Goal: Task Accomplishment & Management: Complete application form

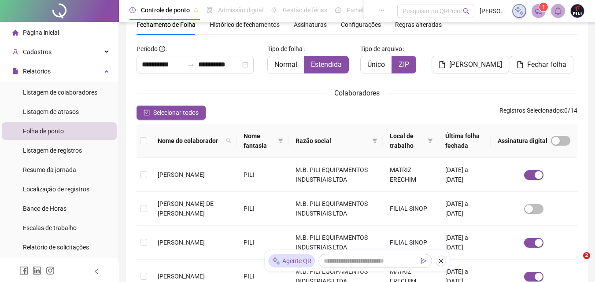
click at [559, 11] on icon "bell" at bounding box center [558, 11] width 8 height 8
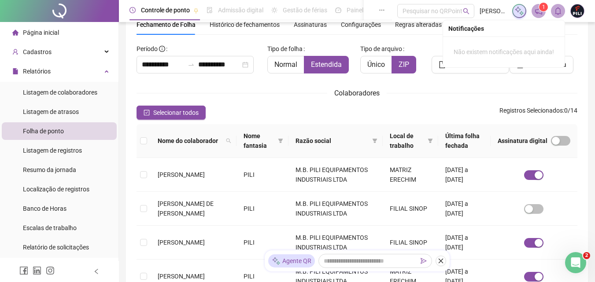
click at [557, 13] on icon "bell" at bounding box center [558, 11] width 8 height 8
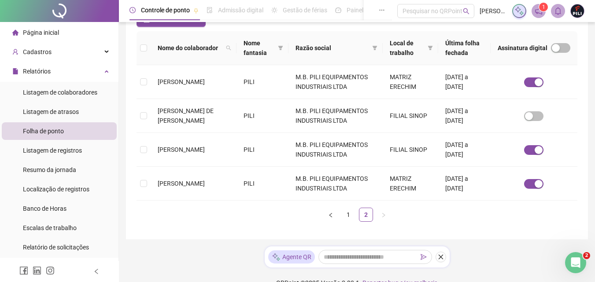
scroll to position [141, 0]
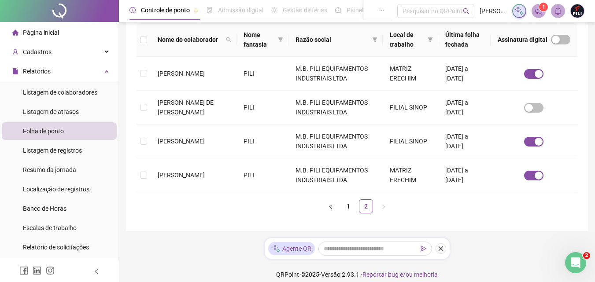
click at [30, 34] on span "Página inicial" at bounding box center [41, 32] width 36 height 7
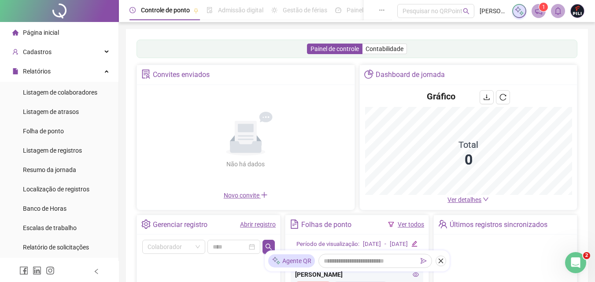
click at [248, 221] on link "Abrir registro" at bounding box center [258, 224] width 36 height 7
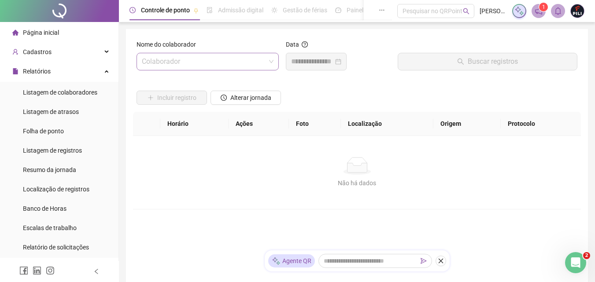
click at [197, 64] on input "search" at bounding box center [204, 61] width 124 height 17
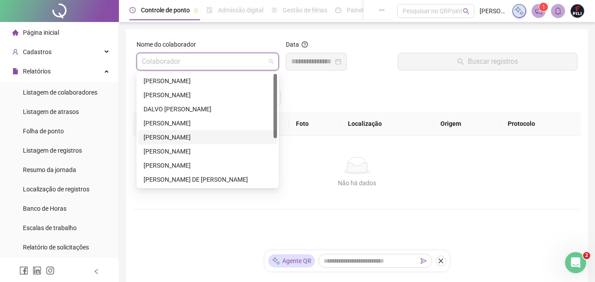
click at [176, 134] on div "[PERSON_NAME]" at bounding box center [208, 138] width 128 height 10
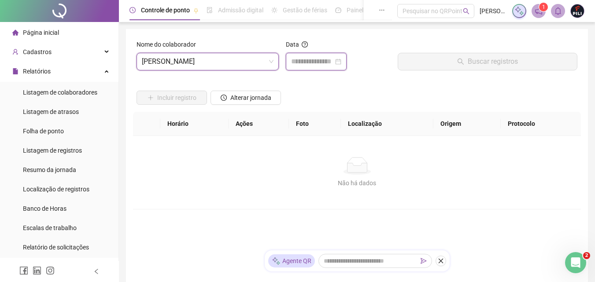
click at [317, 60] on input at bounding box center [312, 61] width 42 height 11
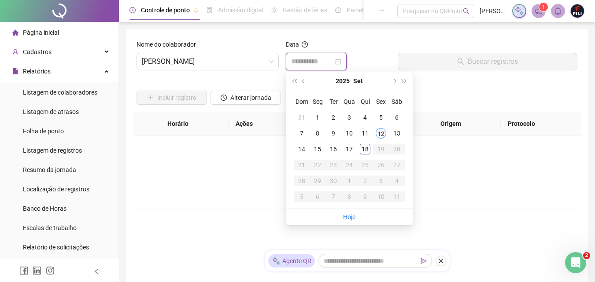
type input "**********"
click at [183, 56] on span "[PERSON_NAME]" at bounding box center [208, 61] width 132 height 17
click at [200, 59] on span "[PERSON_NAME]" at bounding box center [208, 61] width 132 height 17
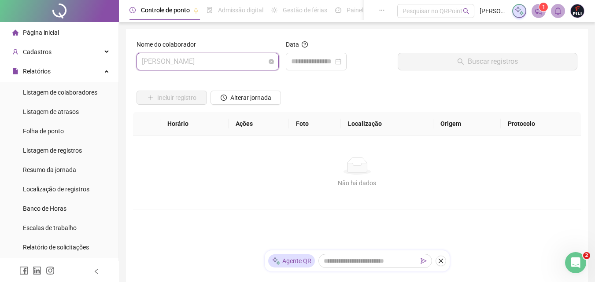
click at [192, 56] on span "[PERSON_NAME]" at bounding box center [208, 61] width 132 height 17
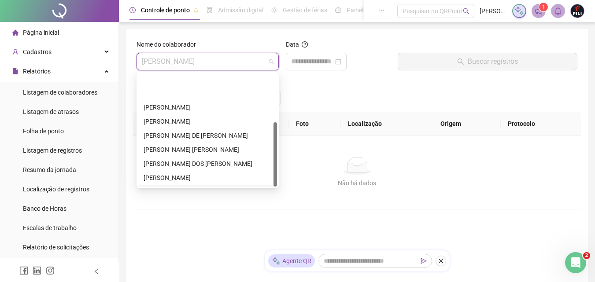
scroll to position [85, 0]
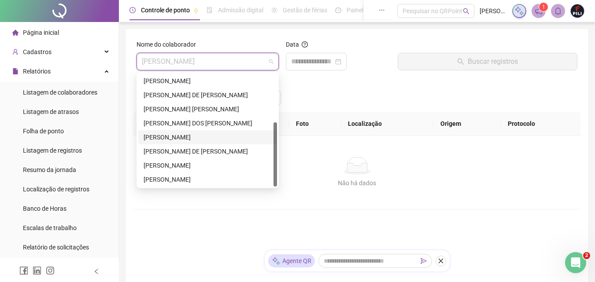
click at [169, 138] on div "[PERSON_NAME]" at bounding box center [208, 138] width 128 height 10
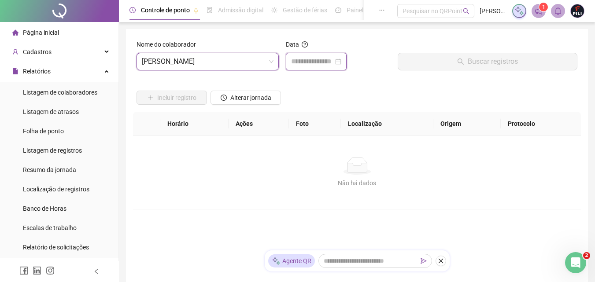
click at [308, 63] on input at bounding box center [312, 61] width 42 height 11
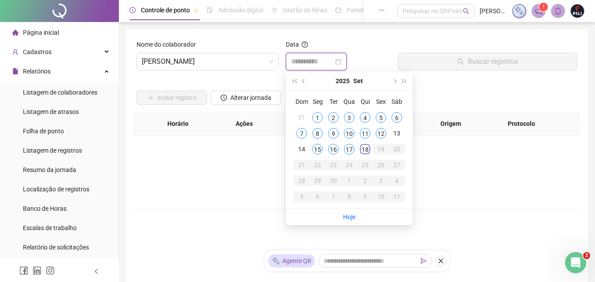
type input "**********"
drag, startPoint x: 350, startPoint y: 153, endPoint x: 446, endPoint y: 109, distance: 105.5
click at [350, 152] on div "17" at bounding box center [349, 149] width 11 height 11
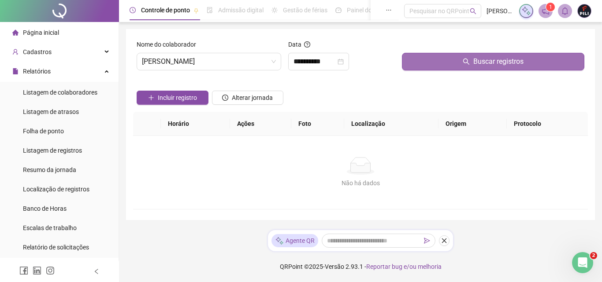
click at [463, 63] on icon "search" at bounding box center [466, 61] width 7 height 7
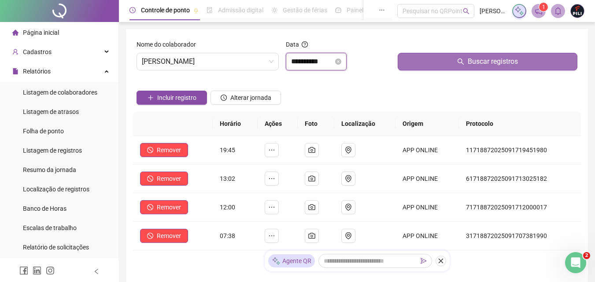
click at [332, 67] on input "**********" at bounding box center [312, 61] width 42 height 11
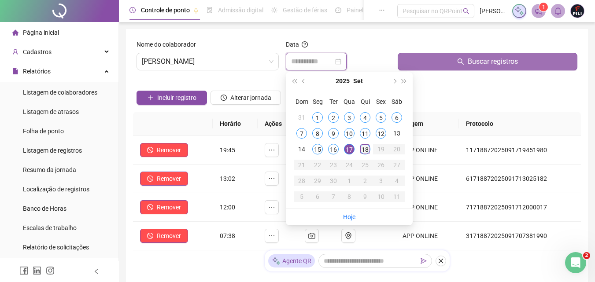
type input "**********"
click at [360, 148] on div "18" at bounding box center [365, 149] width 11 height 11
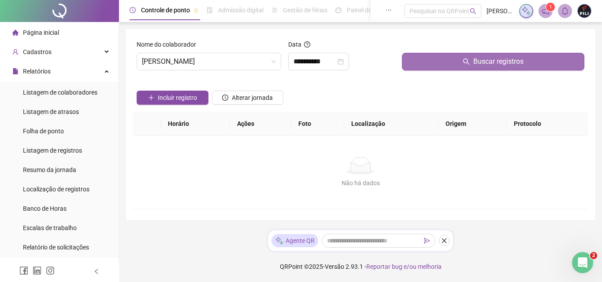
click at [468, 63] on icon "search" at bounding box center [466, 62] width 6 height 6
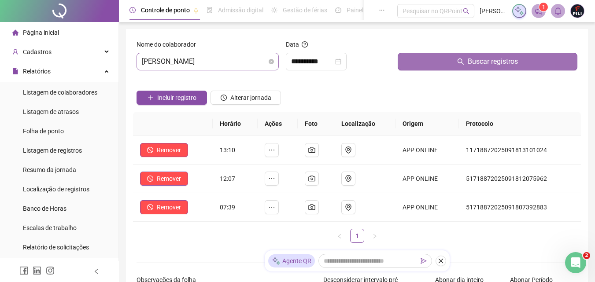
click at [194, 61] on span "[PERSON_NAME]" at bounding box center [208, 61] width 132 height 17
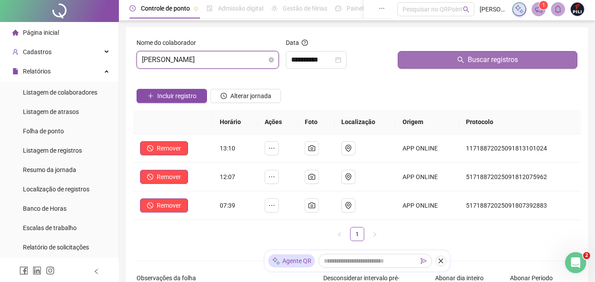
scroll to position [0, 0]
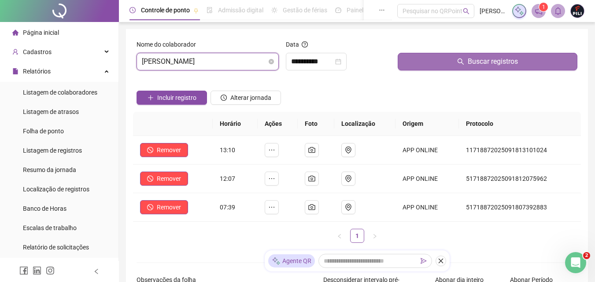
click at [223, 61] on span "[PERSON_NAME]" at bounding box center [208, 61] width 132 height 17
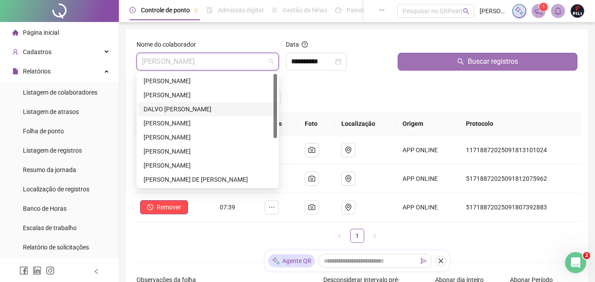
click at [187, 106] on div "DALVO [PERSON_NAME]" at bounding box center [208, 109] width 128 height 10
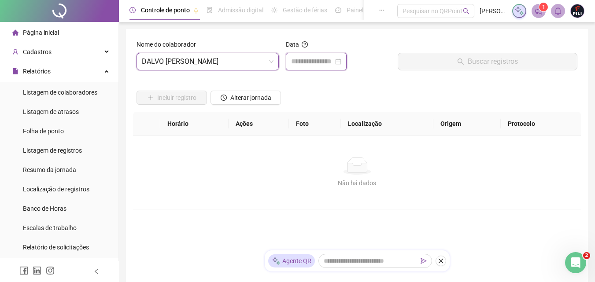
click at [324, 57] on input at bounding box center [312, 61] width 42 height 11
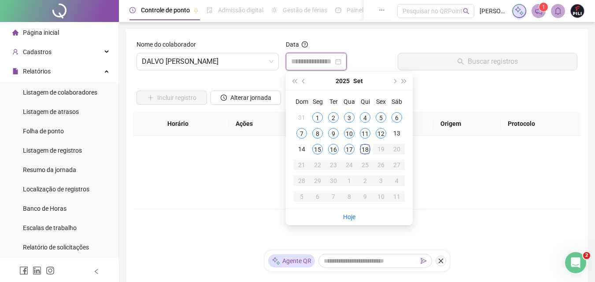
type input "**********"
click at [365, 148] on div "18" at bounding box center [365, 149] width 11 height 11
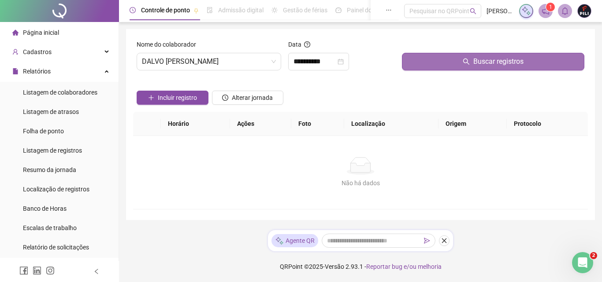
click at [498, 62] on span "Buscar registros" at bounding box center [498, 61] width 50 height 11
